Goal: Information Seeking & Learning: Check status

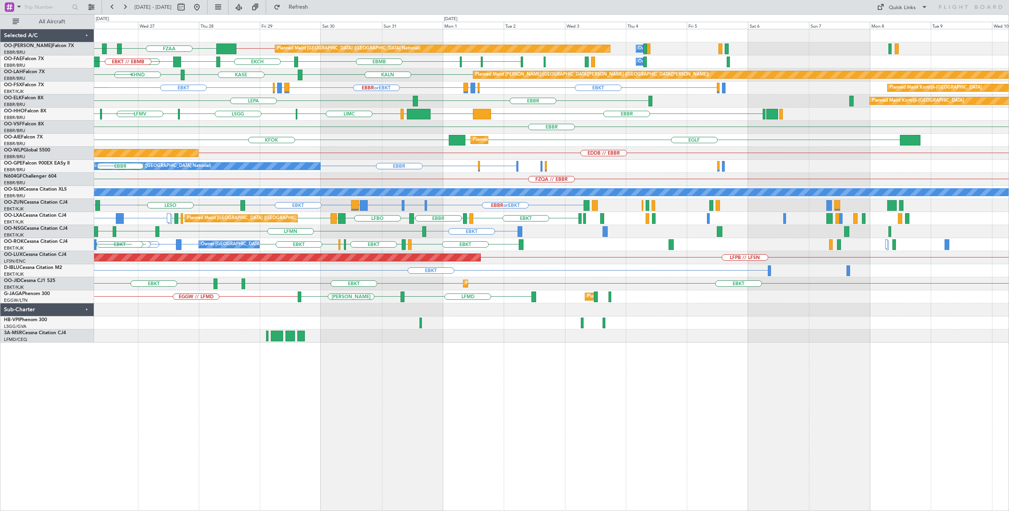
click at [290, 420] on div "EBMB // EBBR FZAA FZOA FZAA Planned Maint [GEOGRAPHIC_DATA] ([GEOGRAPHIC_DATA])…" at bounding box center [551, 270] width 915 height 482
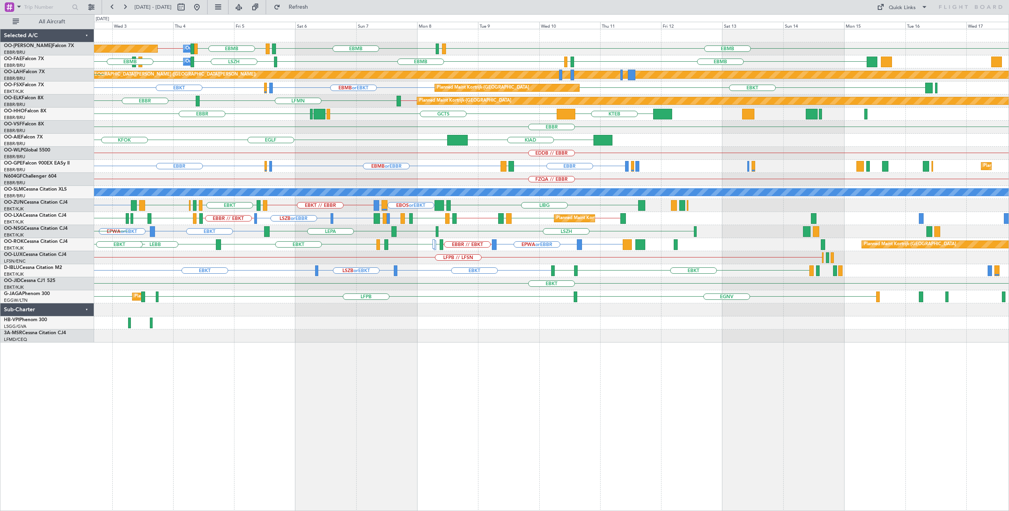
click at [309, 361] on div "EBMB LIMC EBMB LKPR EBMB [GEOGRAPHIC_DATA] EBMB EBBR // EBMB Planned Maint [GEO…" at bounding box center [551, 270] width 915 height 482
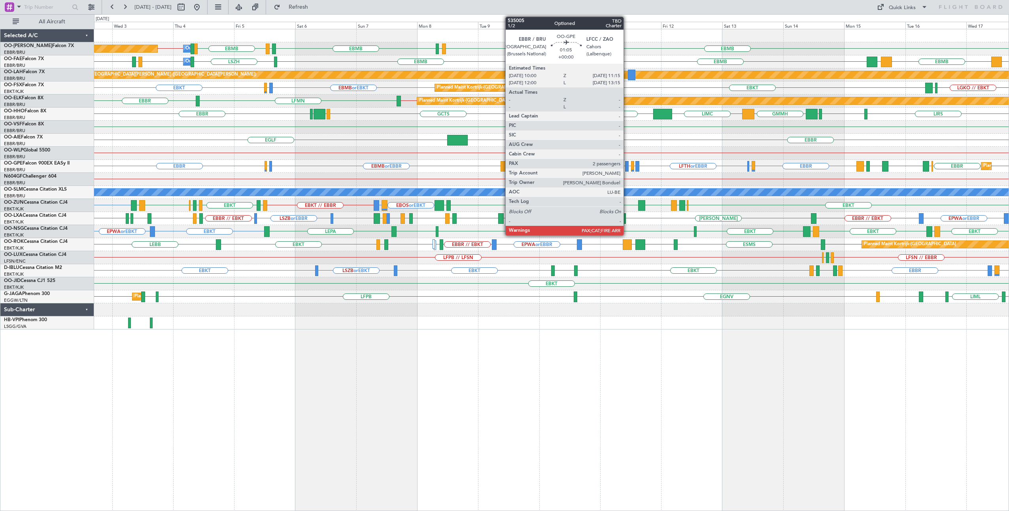
click at [627, 164] on div at bounding box center [627, 166] width 4 height 11
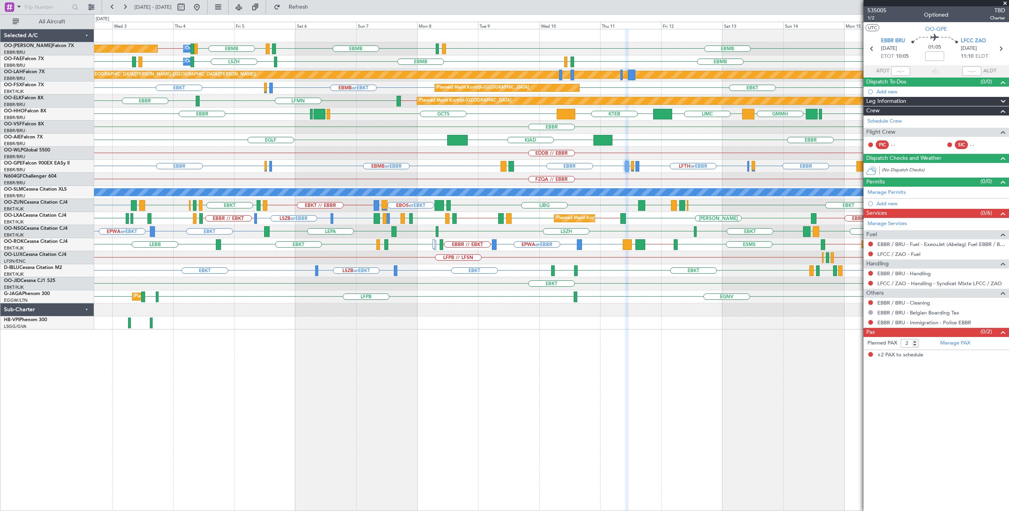
click at [721, 2] on div "[DATE] - [DATE] Refresh Quick Links All Aircraft" at bounding box center [504, 7] width 1009 height 14
click at [1005, 2] on span at bounding box center [1005, 3] width 8 height 7
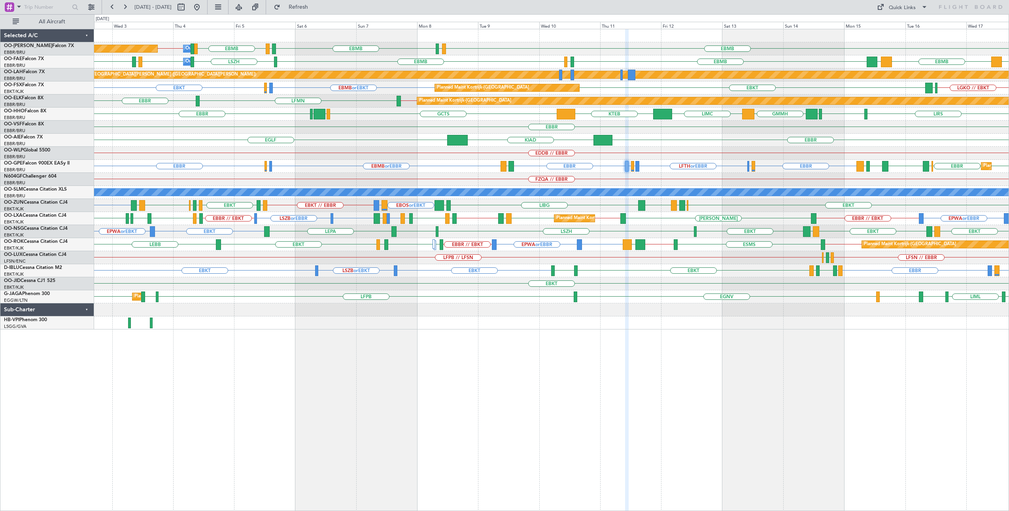
type input "0"
click at [901, 9] on div "Quick Links" at bounding box center [901, 8] width 27 height 8
click at [893, 23] on button "Trip Builder" at bounding box center [902, 26] width 59 height 19
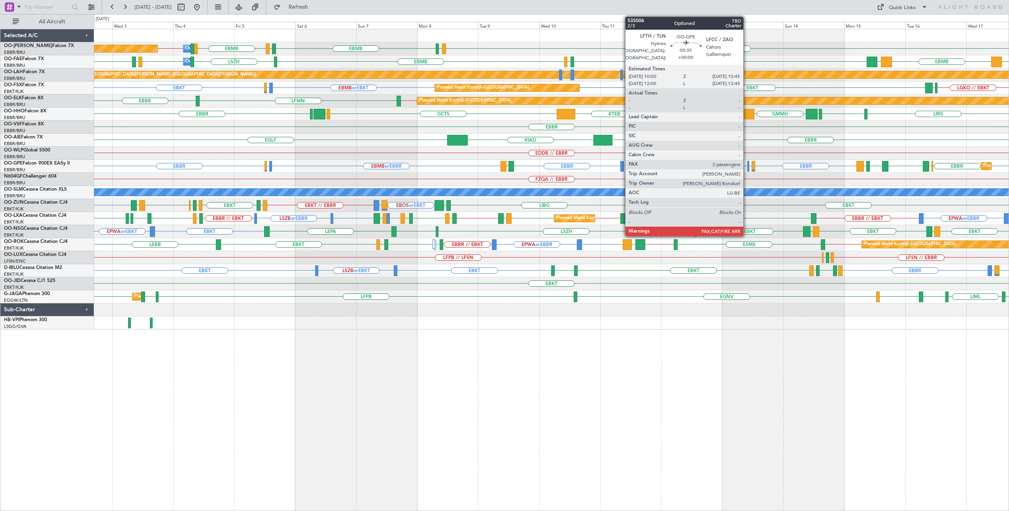
click at [747, 163] on div at bounding box center [748, 166] width 2 height 11
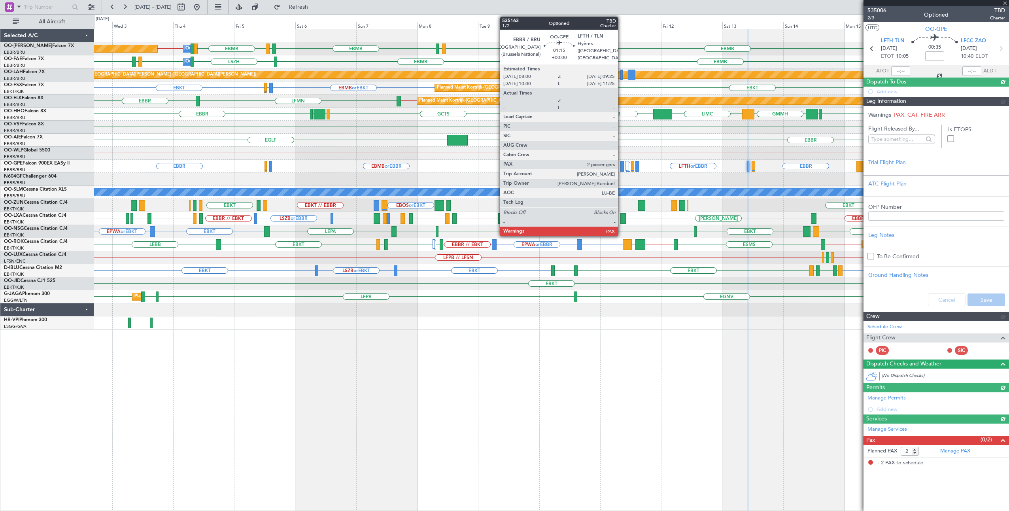
click at [622, 164] on div at bounding box center [622, 166] width 4 height 11
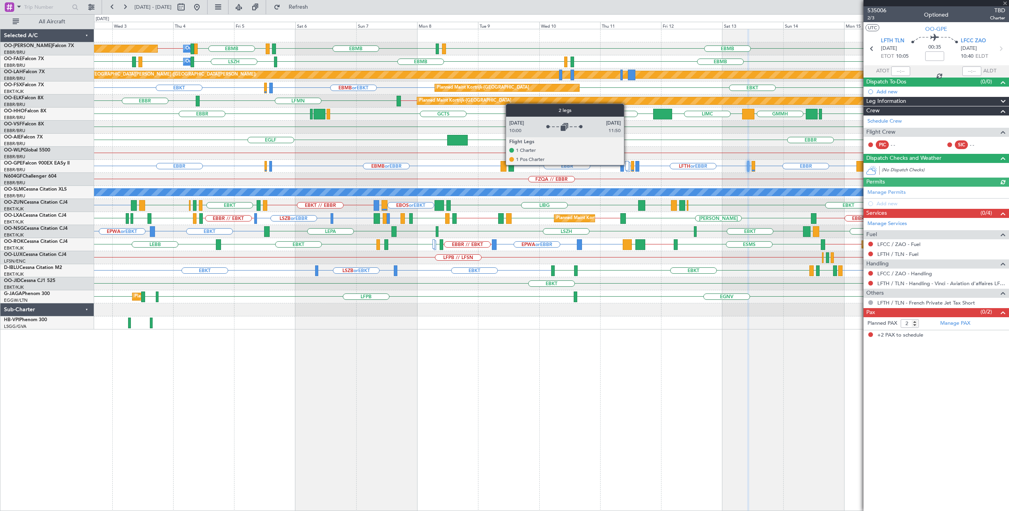
click at [628, 164] on div at bounding box center [627, 165] width 4 height 9
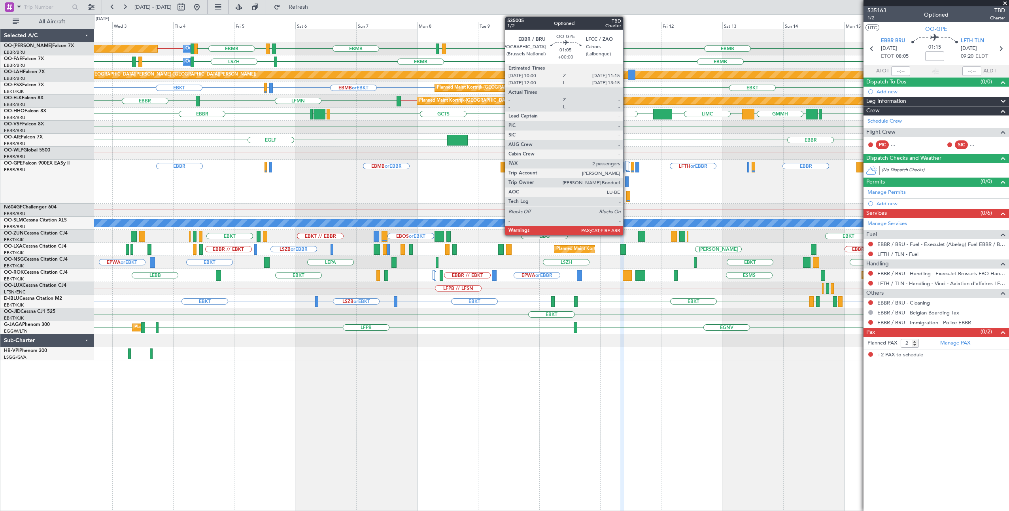
click at [627, 181] on div at bounding box center [627, 181] width 4 height 11
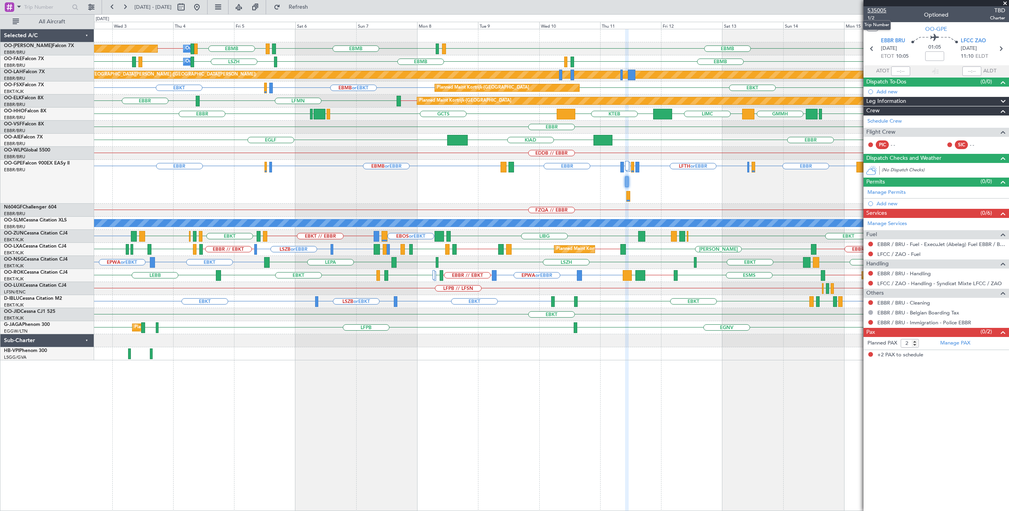
click at [870, 9] on span "535005" at bounding box center [876, 10] width 19 height 8
click at [1004, 4] on span at bounding box center [1005, 3] width 8 height 7
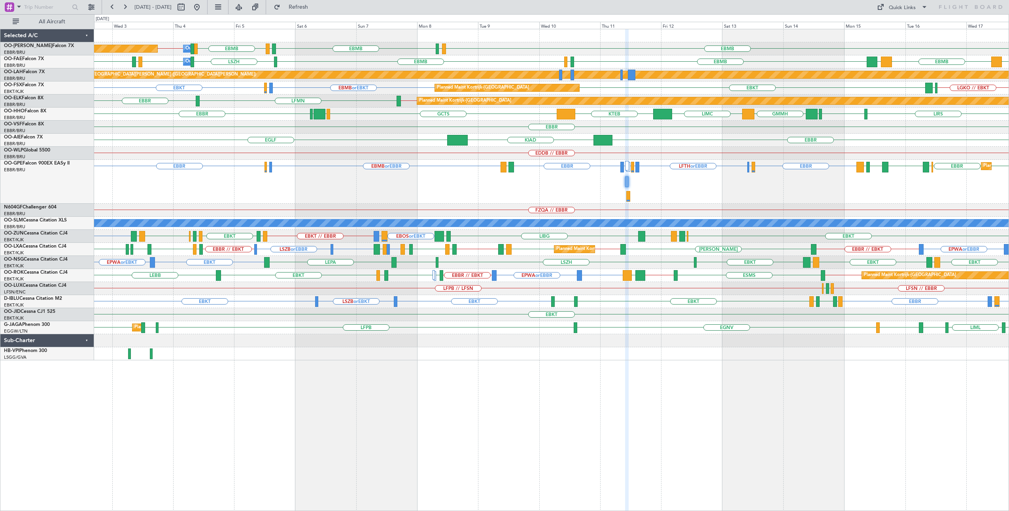
type input "0"
click at [314, 10] on span "Refresh" at bounding box center [298, 7] width 33 height 6
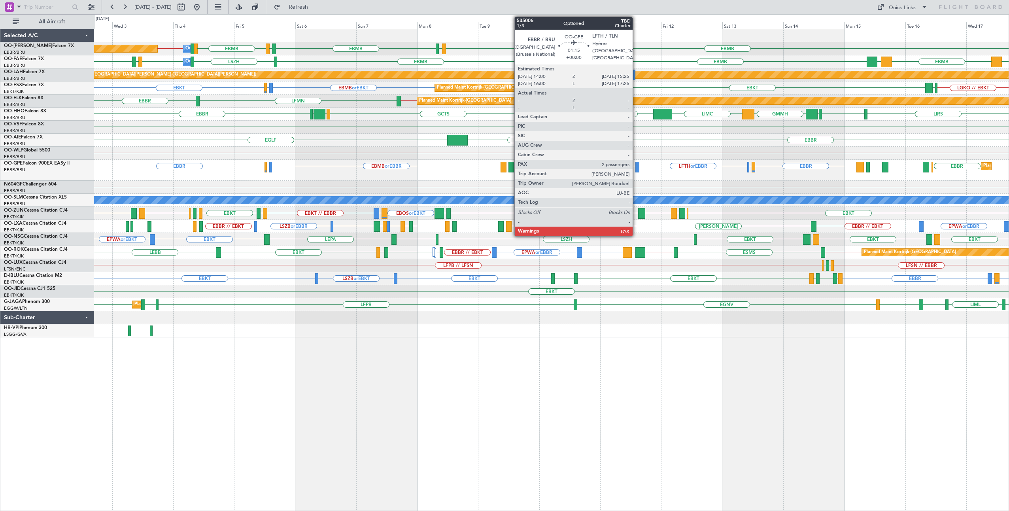
click at [636, 165] on div at bounding box center [637, 167] width 4 height 11
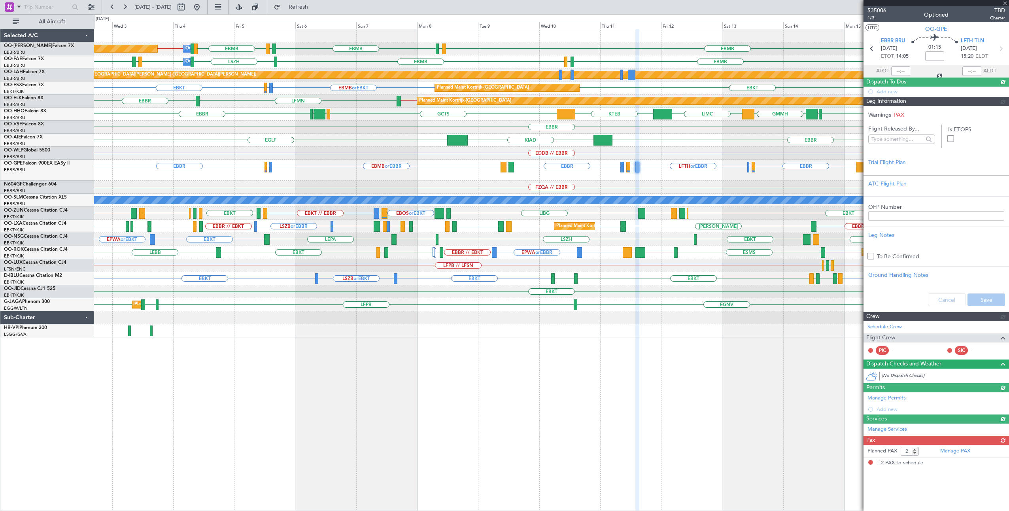
click at [879, 10] on span "535006" at bounding box center [876, 10] width 19 height 8
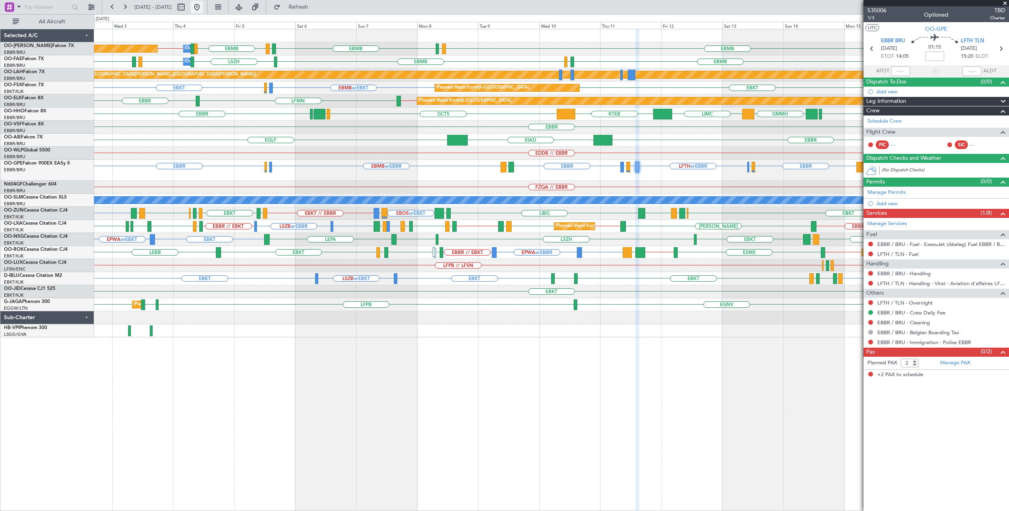
click at [203, 5] on button at bounding box center [196, 7] width 13 height 13
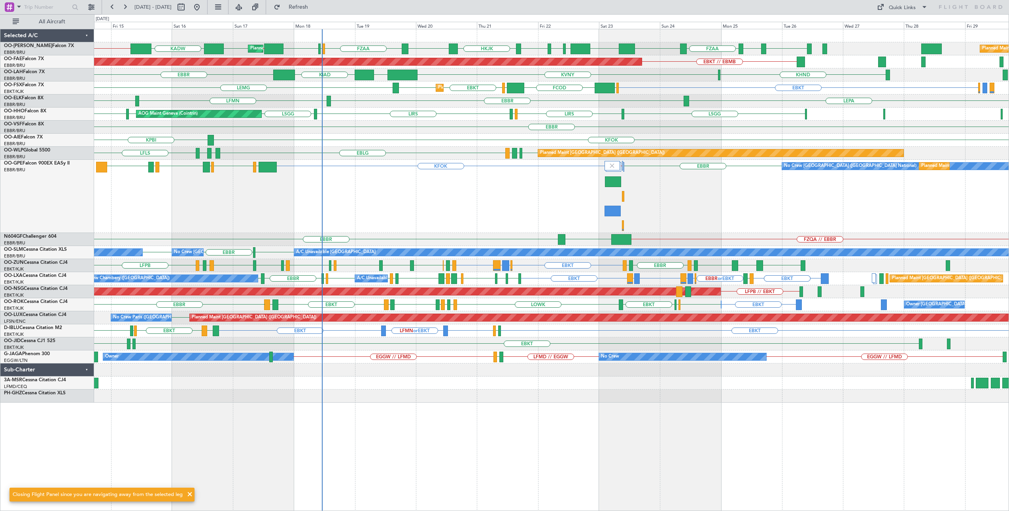
click at [676, 429] on div "EBMB // EBBR FZAA DBBB EBMB [GEOGRAPHIC_DATA] [PERSON_NAME][GEOGRAPHIC_DATA] [G…" at bounding box center [551, 270] width 915 height 482
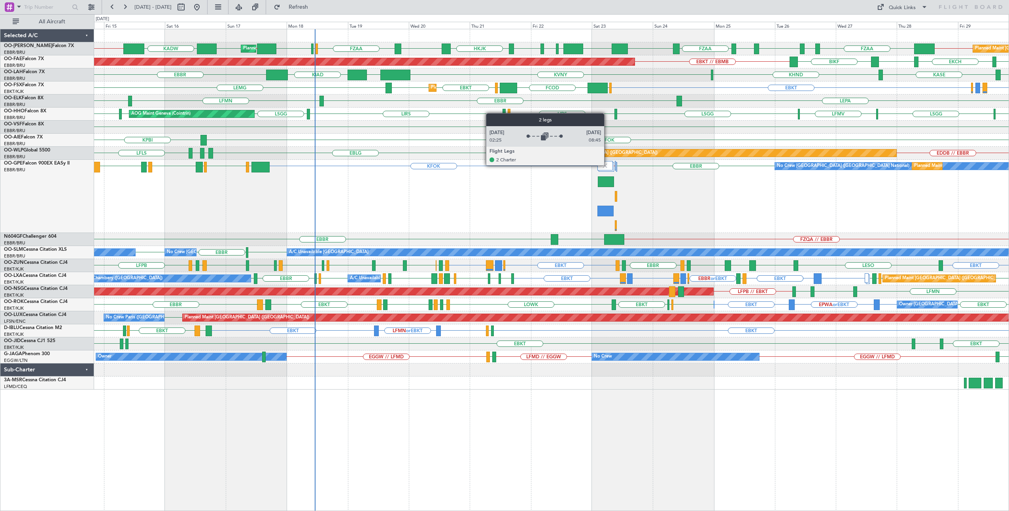
click at [608, 165] on img at bounding box center [604, 165] width 7 height 7
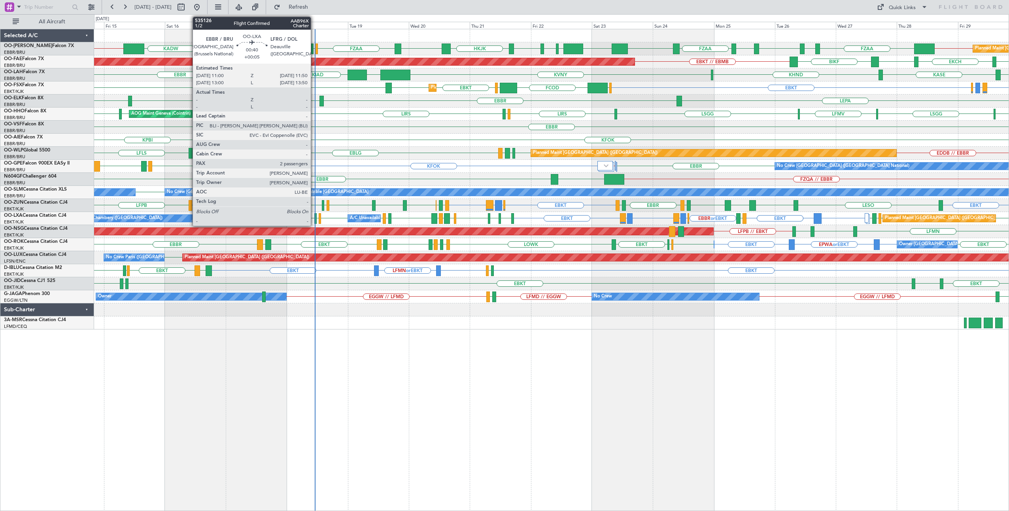
click at [315, 217] on div at bounding box center [315, 218] width 2 height 11
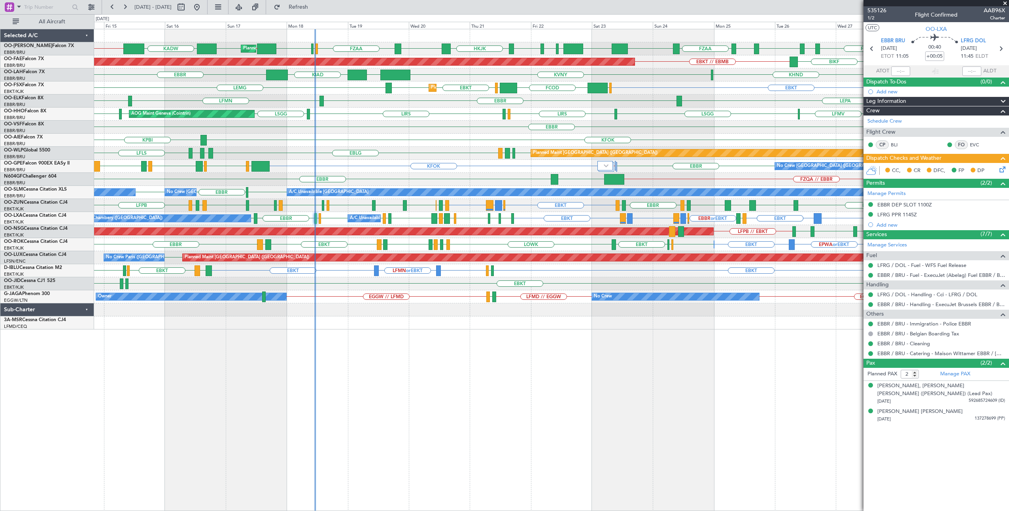
click at [1004, 2] on span at bounding box center [1005, 3] width 8 height 7
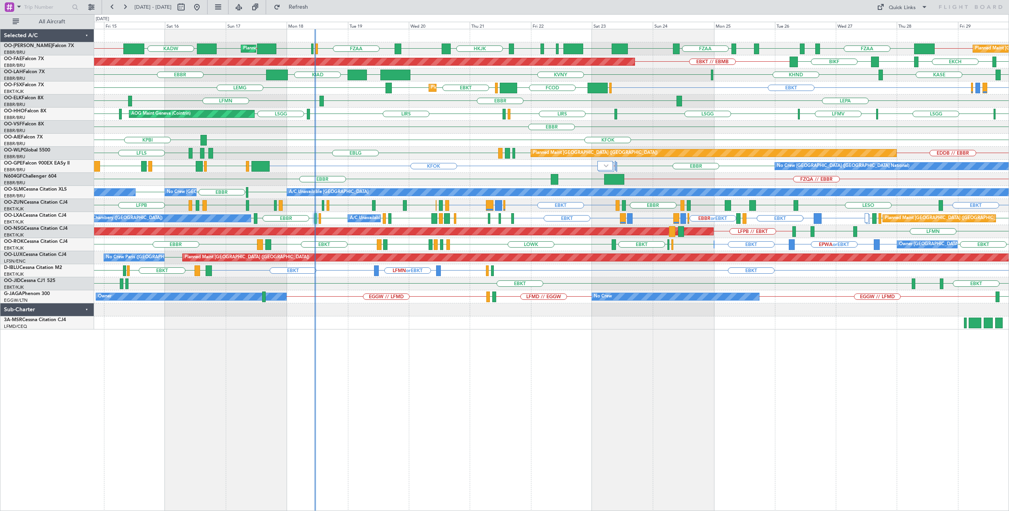
type input "0"
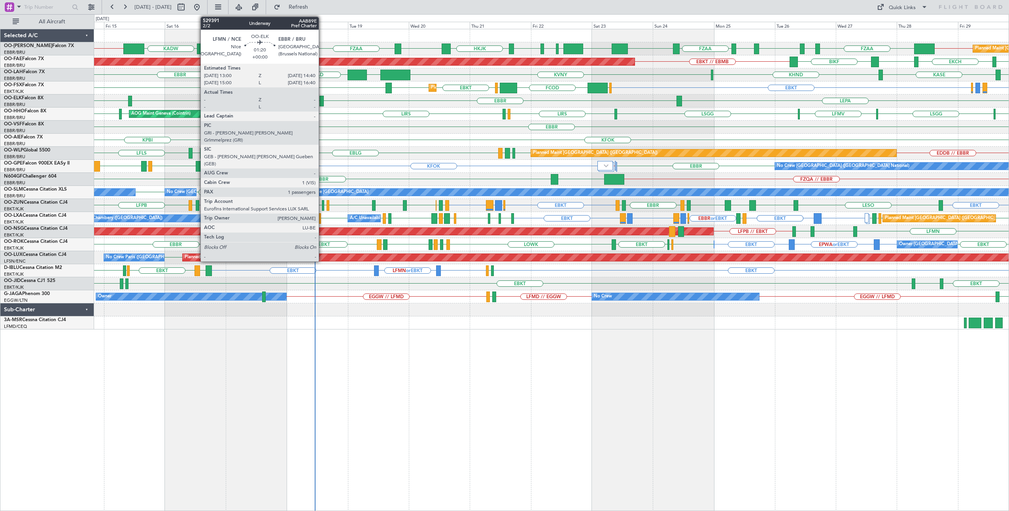
click at [323, 99] on div at bounding box center [321, 101] width 4 height 11
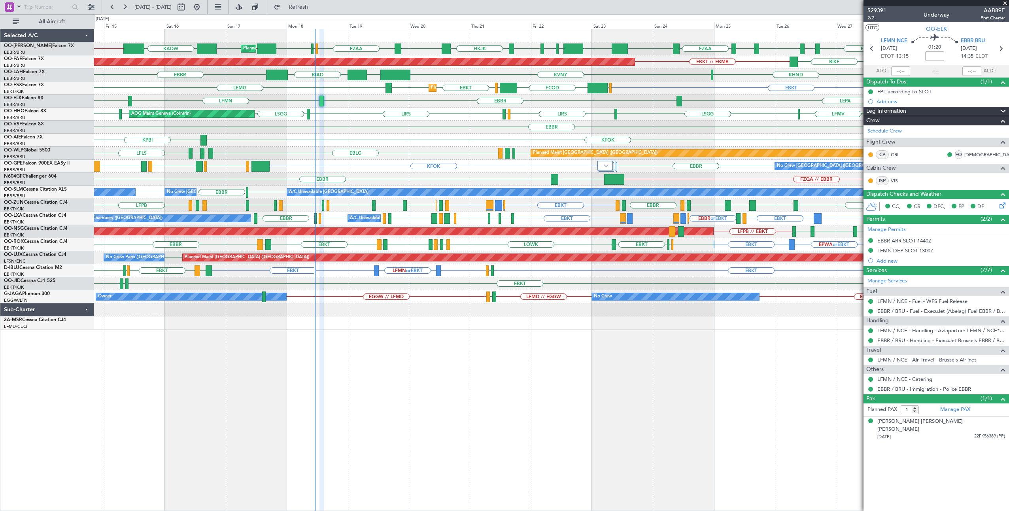
click at [1004, 2] on span at bounding box center [1005, 3] width 8 height 7
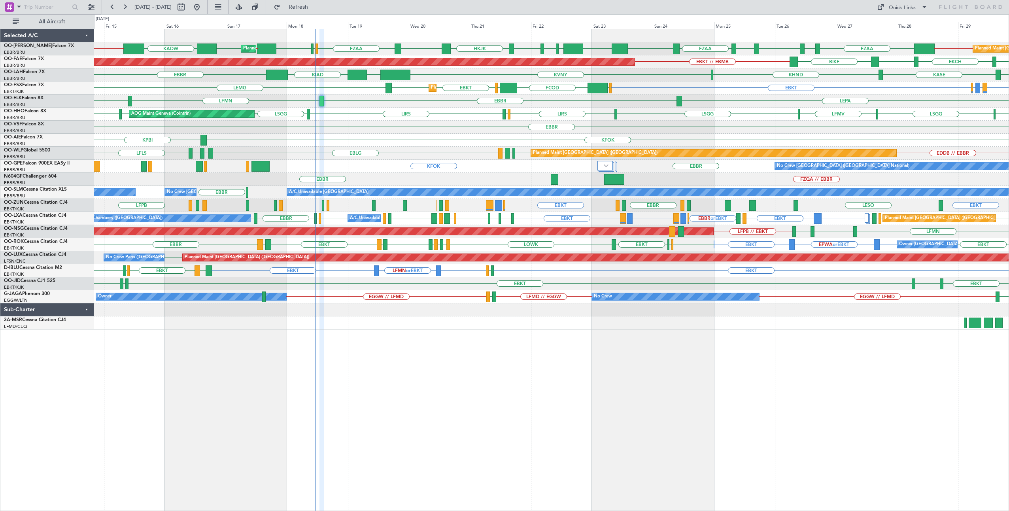
type input "0"
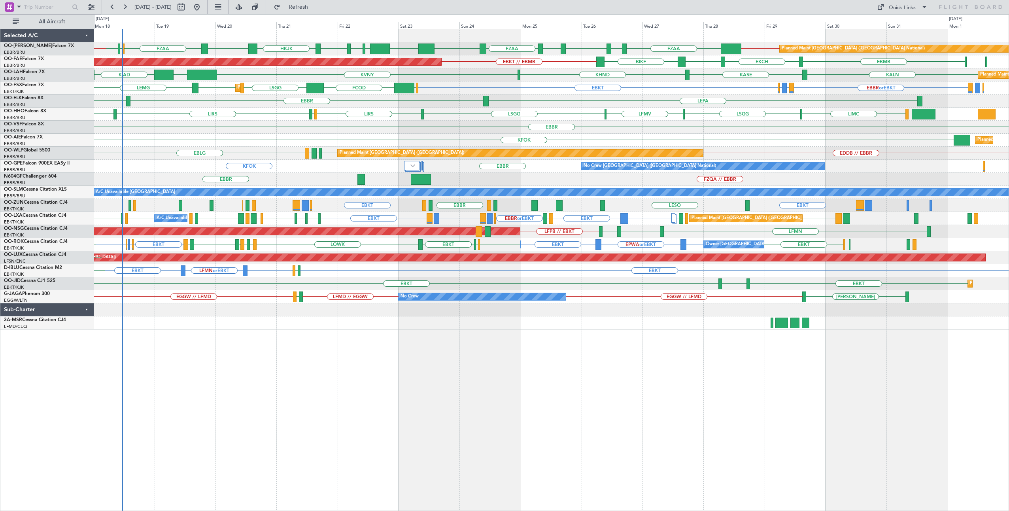
click at [236, 139] on div "FZQA FZAA FCBB FCOD FZAA DBBB EBMB [GEOGRAPHIC_DATA] [PERSON_NAME][GEOGRAPHIC_D…" at bounding box center [551, 179] width 915 height 300
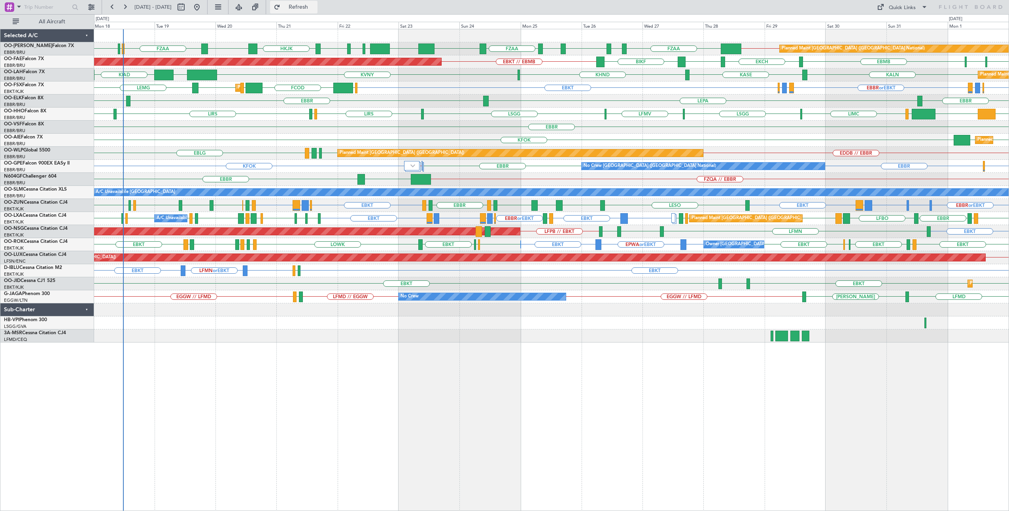
click at [302, 11] on button "Refresh" at bounding box center [293, 7] width 47 height 13
